Goal: Book appointment/travel/reservation

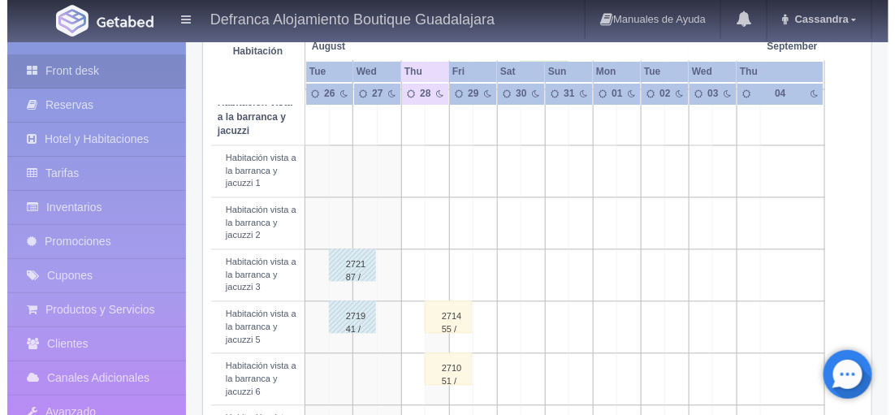
scroll to position [777, 0]
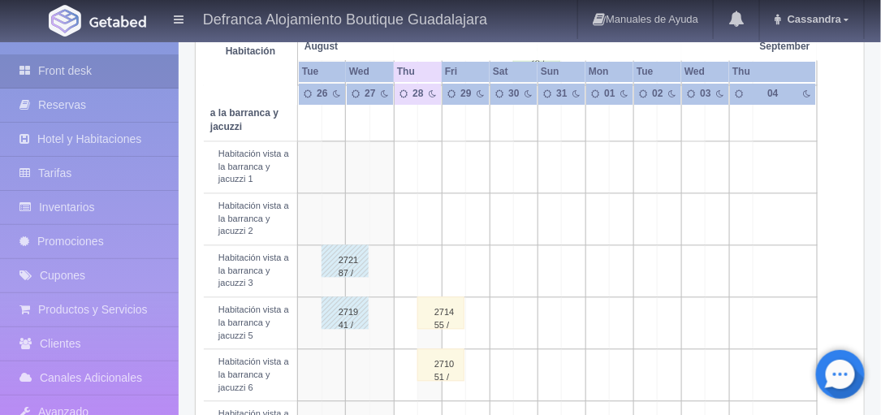
click at [475, 298] on td at bounding box center [478, 272] width 24 height 52
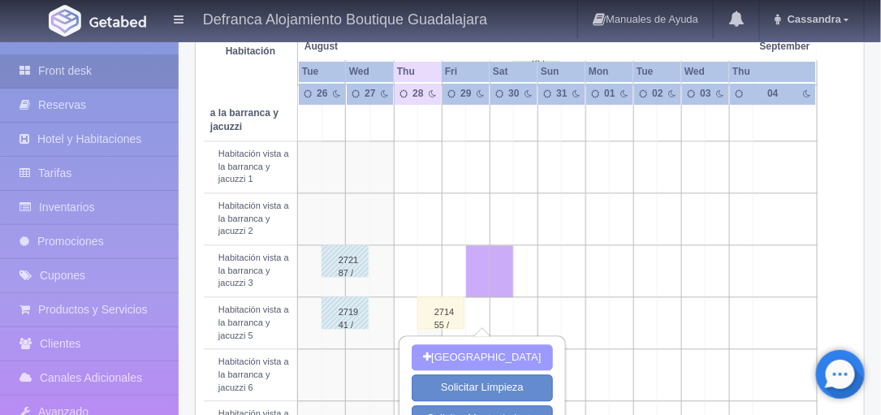
click at [492, 349] on button "[GEOGRAPHIC_DATA]" at bounding box center [482, 358] width 141 height 27
type input "29-08-2025"
type input "30-08-2025"
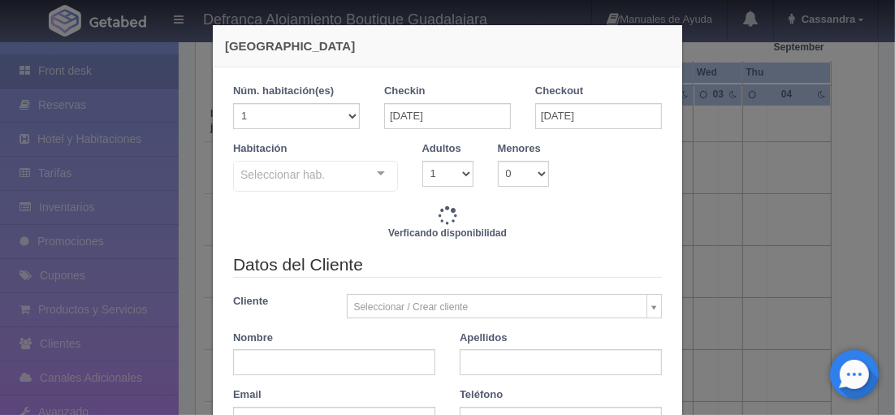
checkbox input "false"
type input "8395.00"
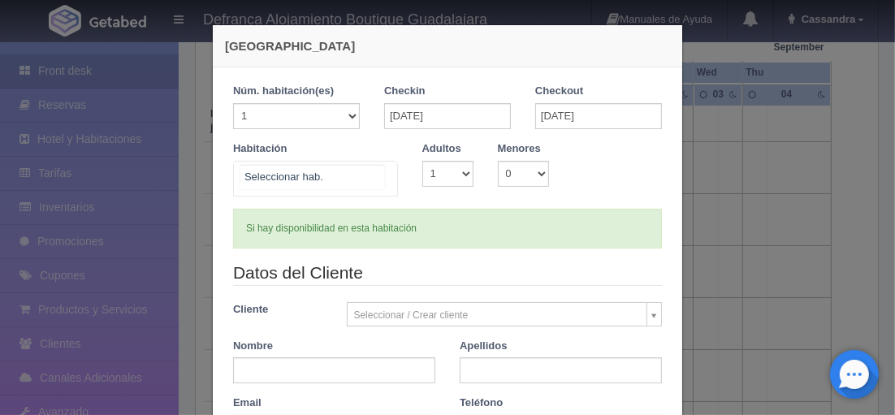
click at [375, 171] on div at bounding box center [381, 174] width 32 height 24
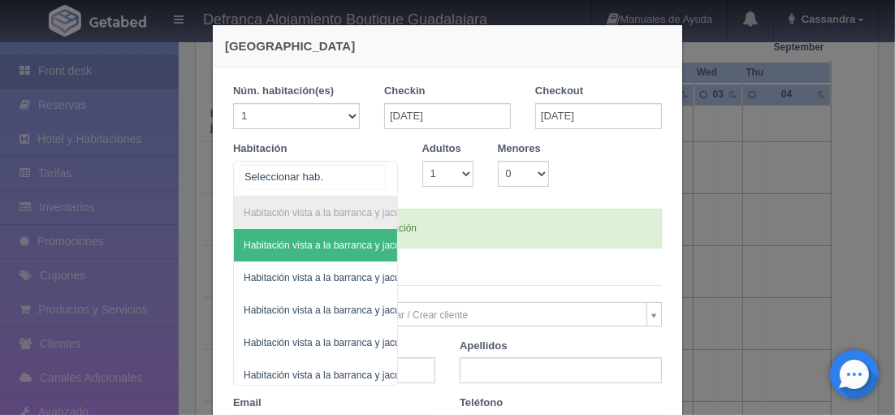
checkbox input "false"
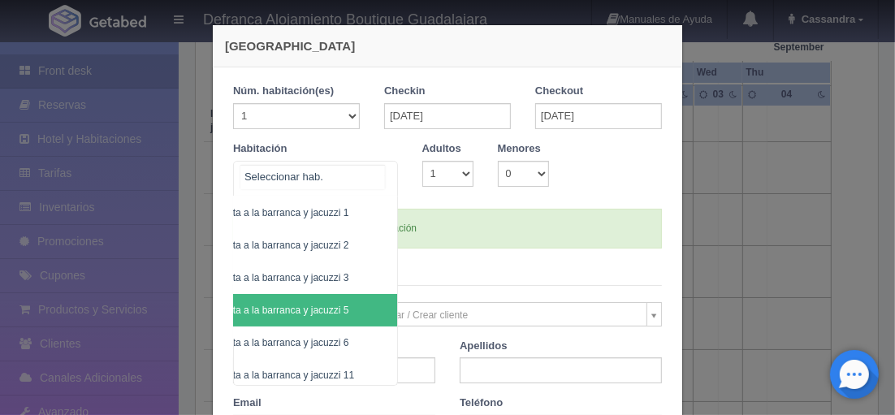
scroll to position [63, 71]
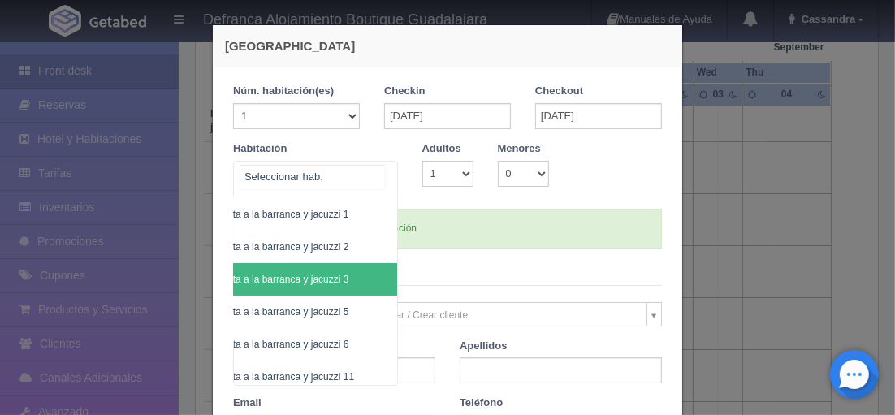
click at [328, 288] on span "Habitación vista a la barranca y jacuzzi 3" at bounding box center [284, 279] width 245 height 32
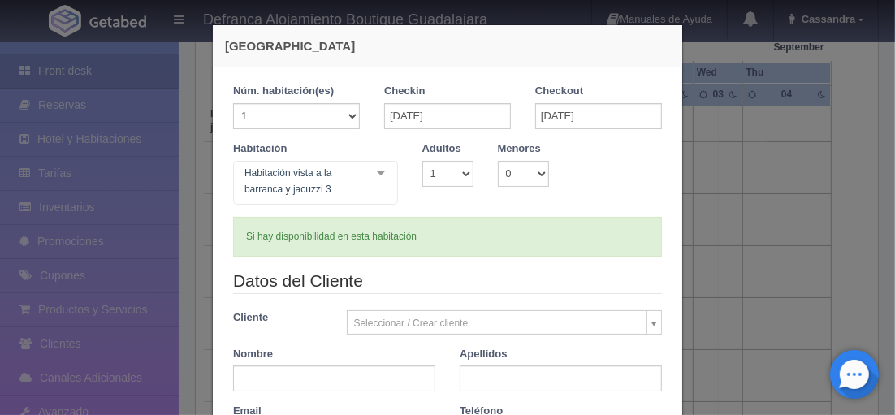
checkbox input "false"
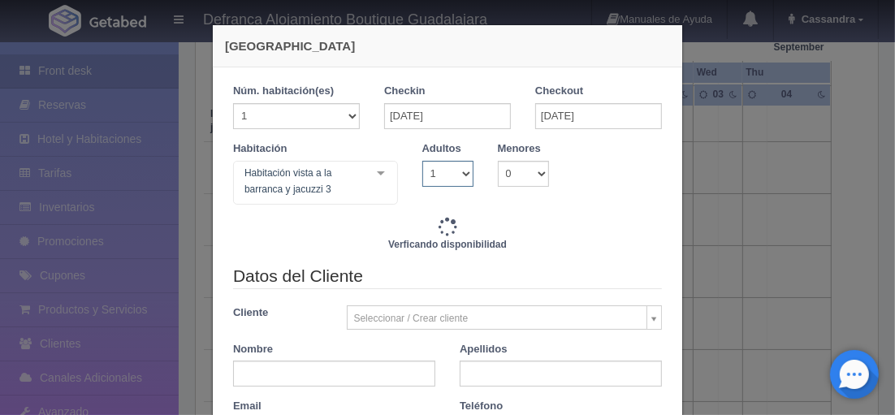
click at [458, 176] on select "1 2 3 4 5 6 7 8 9 10" at bounding box center [447, 174] width 51 height 26
type input "8395.00"
checkbox input "false"
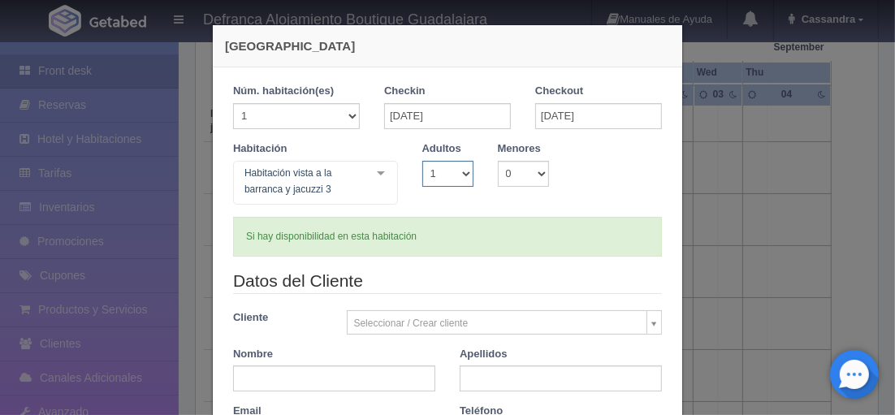
select select "2"
click at [422, 161] on select "1 2 3 4 5 6 7 8 9 10" at bounding box center [447, 174] width 51 height 26
checkbox input "false"
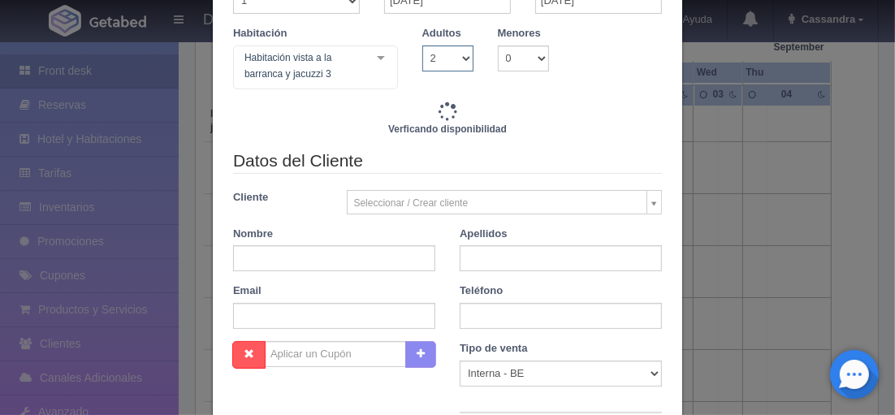
type input "8395.00"
checkbox input "false"
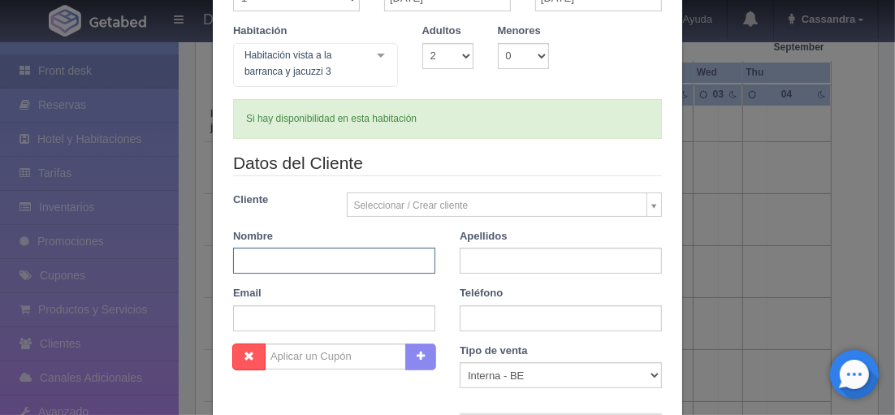
click at [404, 271] on input "text" at bounding box center [334, 261] width 202 height 26
paste input "JORGE GARCÍA"
click at [336, 244] on div "Nombre JORGE GARCÍA" at bounding box center [334, 251] width 227 height 45
click at [296, 266] on input "JORGE GARCÍA" at bounding box center [334, 261] width 202 height 26
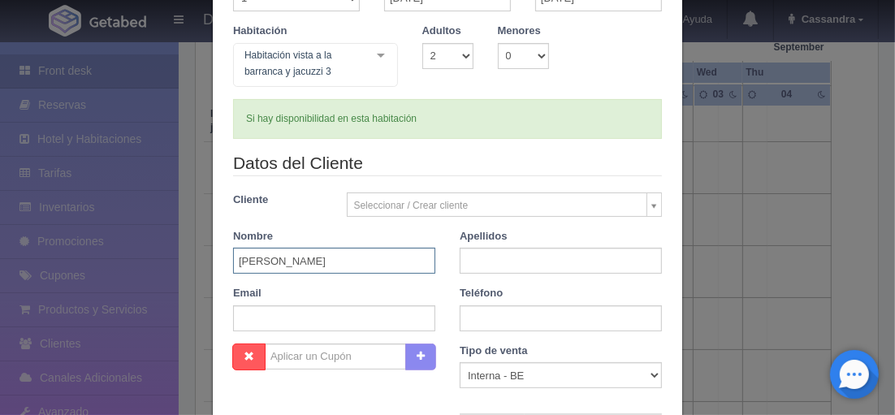
type input "JORGE"
paste input "GARCÍA"
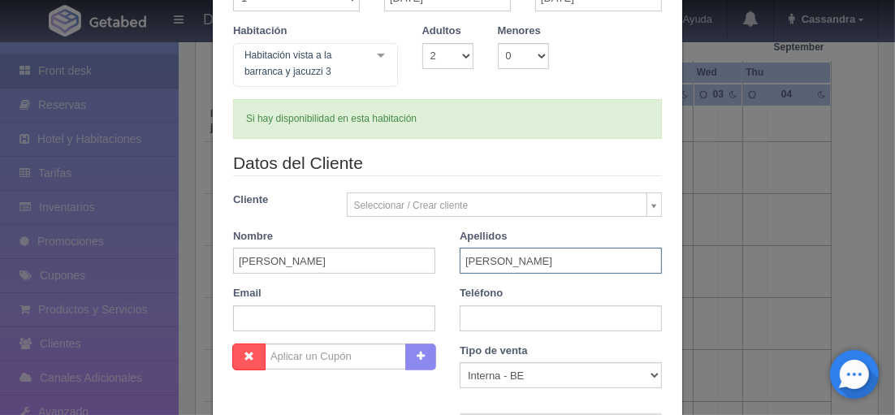
type input "GARCÍA"
paste input "(559) 906-1332"
click at [526, 314] on input "(559) 906-1332" at bounding box center [561, 318] width 202 height 26
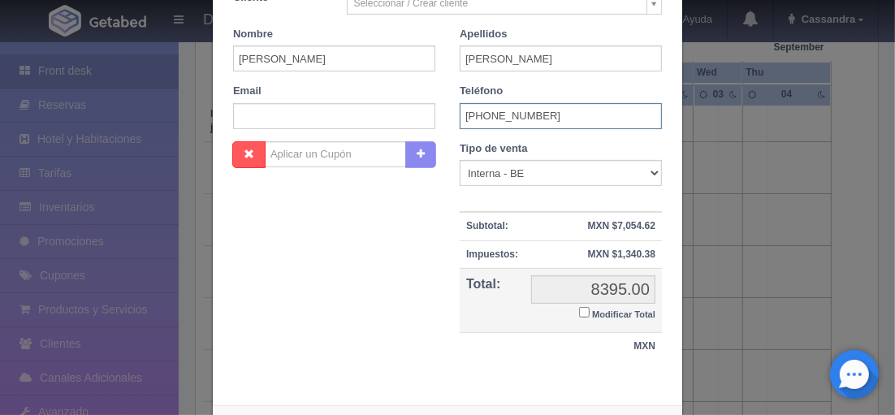
scroll to position [394, 0]
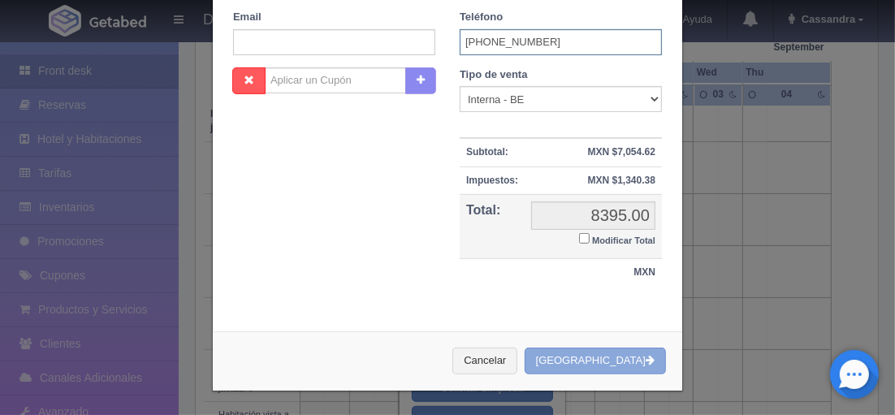
type input "(559) 906-1332"
click at [591, 364] on button "Crear Reserva" at bounding box center [595, 361] width 141 height 27
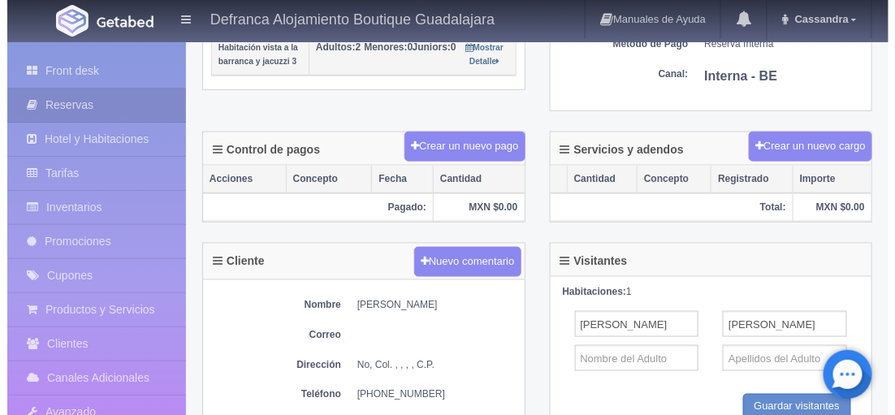
scroll to position [414, 0]
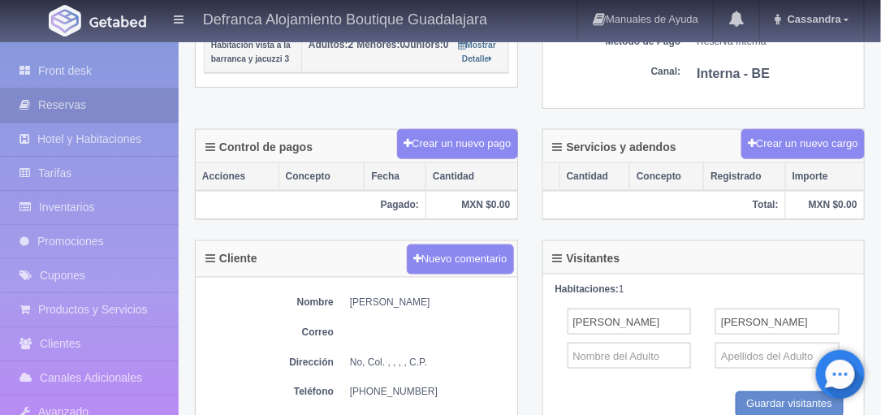
click at [392, 306] on dd "[PERSON_NAME]" at bounding box center [429, 303] width 159 height 14
copy div "[PERSON_NAME]"
click at [398, 388] on dd "[PHONE_NUMBER]" at bounding box center [429, 393] width 159 height 14
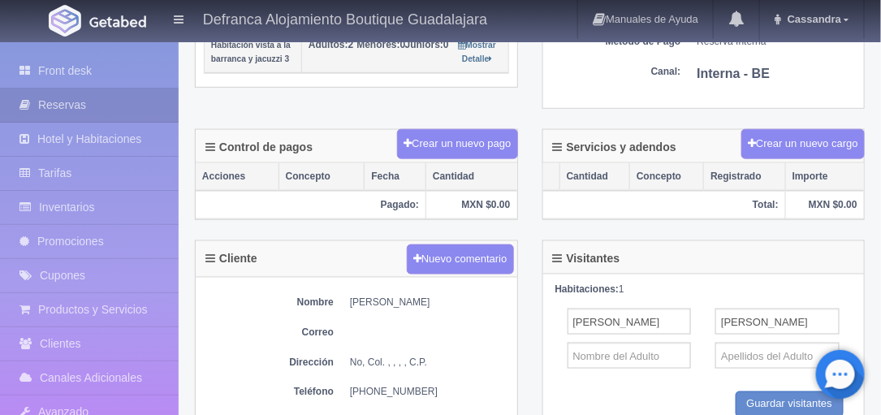
click at [398, 388] on dd "[PHONE_NUMBER]" at bounding box center [429, 393] width 159 height 14
copy div "[PHONE_NUMBER]"
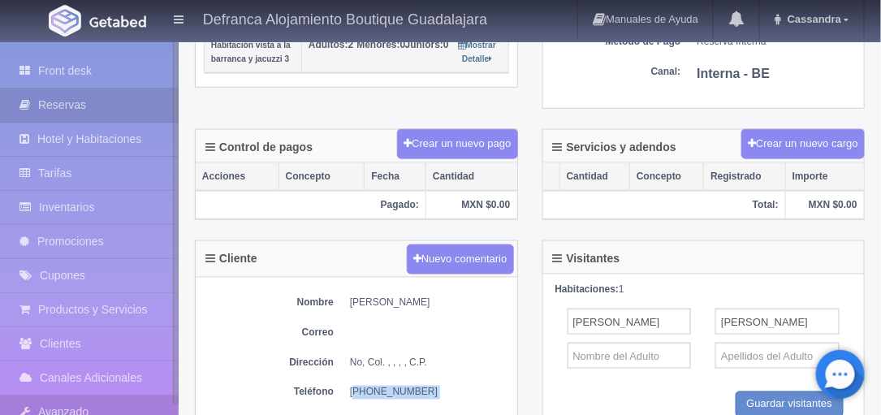
click at [122, 413] on link "Avanzado" at bounding box center [89, 412] width 179 height 33
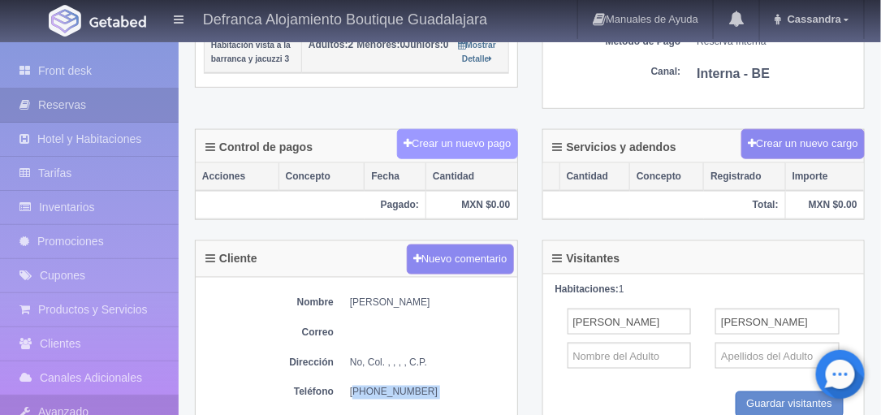
click at [464, 146] on button "Crear un nuevo pago" at bounding box center [457, 144] width 120 height 30
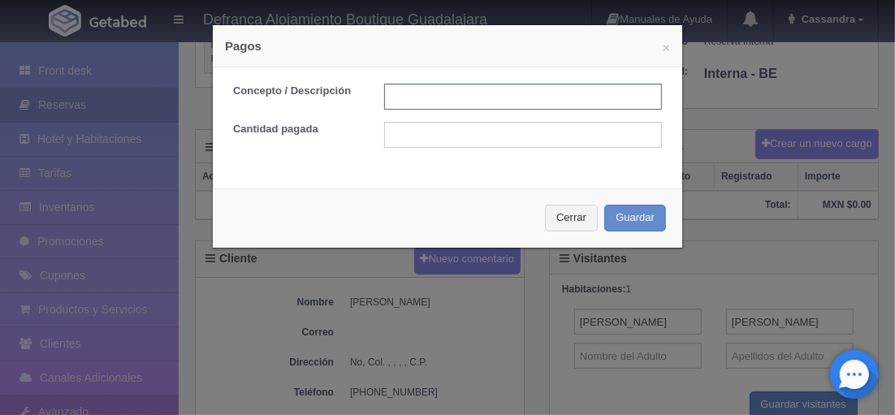
click at [384, 87] on input "text" at bounding box center [523, 97] width 278 height 26
paste input "ÓDIGO:ID JG01042025"
type input "CÓDIGO:ID JG01042025"
click at [418, 130] on input "text" at bounding box center [523, 135] width 278 height 26
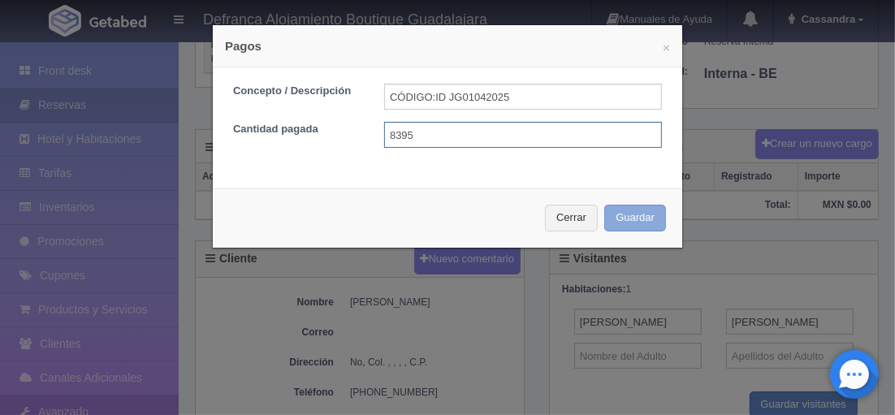
type input "8395"
click at [618, 214] on button "Guardar" at bounding box center [635, 218] width 62 height 27
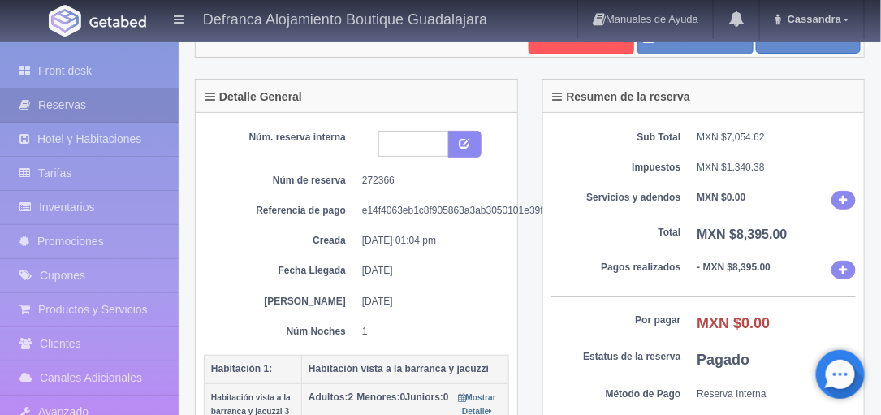
scroll to position [65, 0]
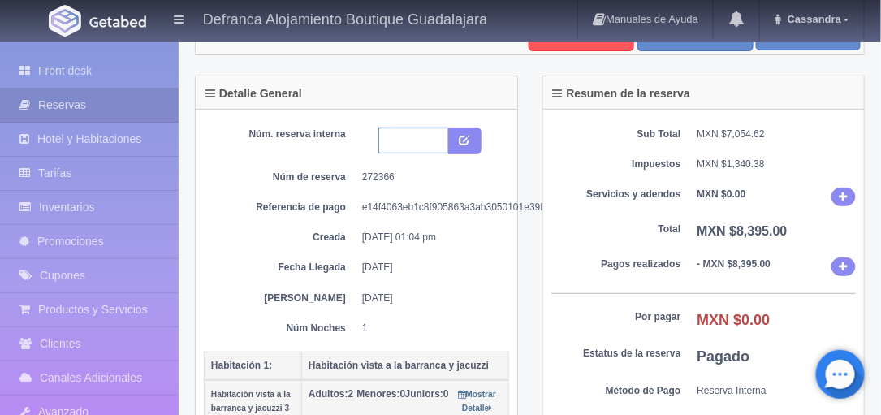
click at [415, 143] on input "text" at bounding box center [414, 141] width 71 height 26
type input "HVBJ3 290825-300825"
click at [474, 141] on button "submit" at bounding box center [464, 142] width 33 height 28
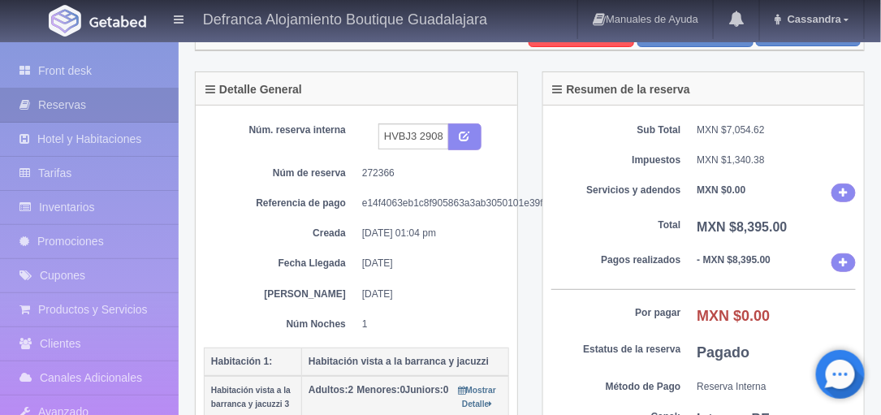
scroll to position [68, 0]
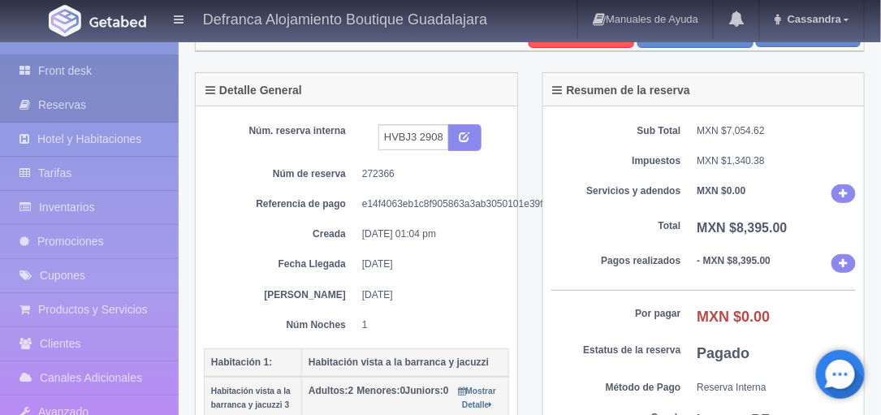
click at [80, 67] on link "Front desk" at bounding box center [89, 70] width 179 height 33
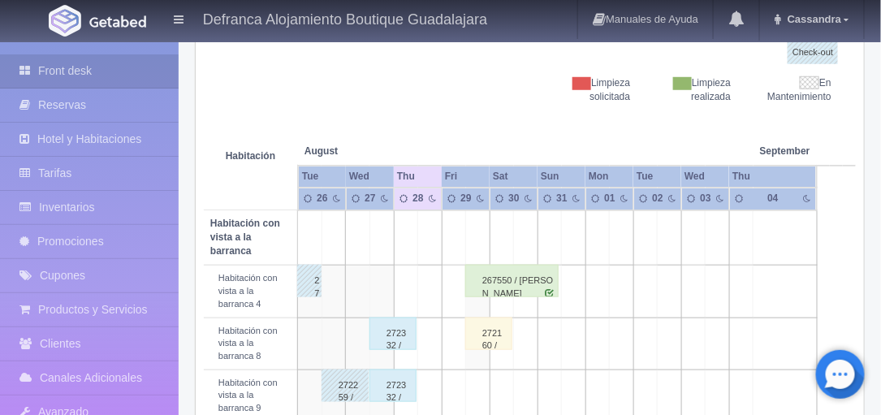
scroll to position [263, 0]
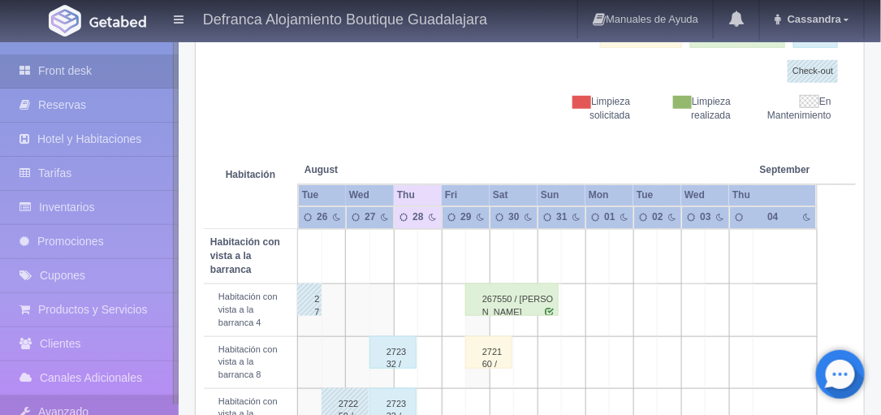
click at [95, 411] on link "Avanzado" at bounding box center [89, 412] width 179 height 33
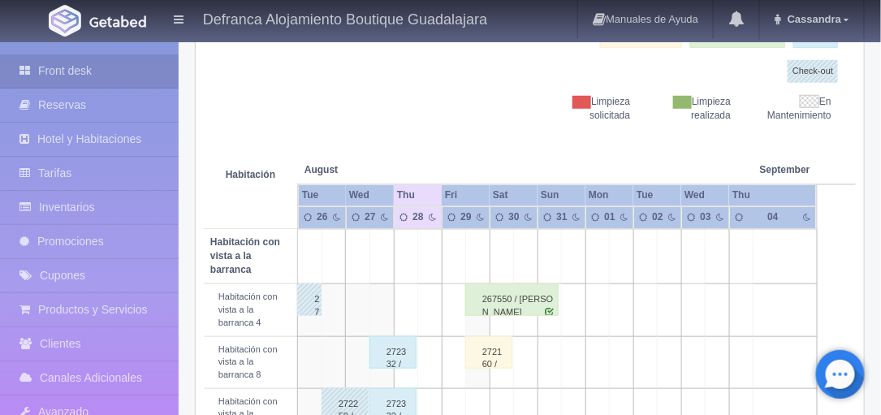
scroll to position [263, 0]
click at [59, 208] on link "Inventarios" at bounding box center [89, 207] width 179 height 33
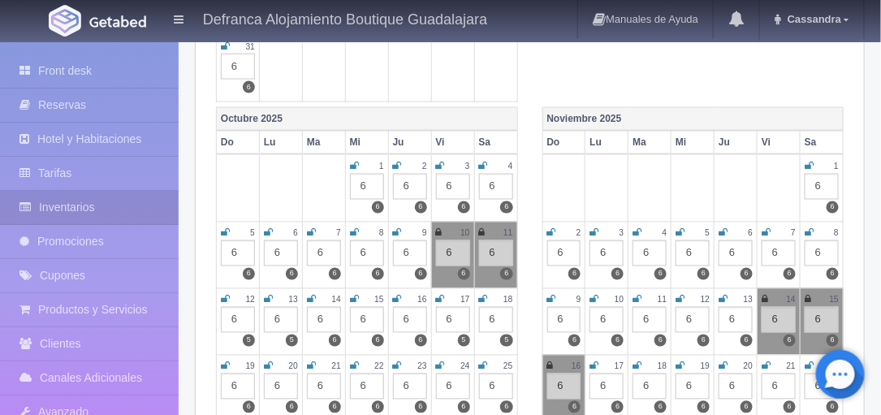
scroll to position [614, 0]
